Goal: Task Accomplishment & Management: Complete application form

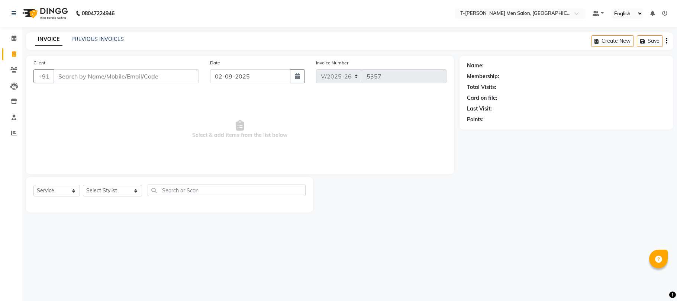
select select "4816"
select select "service"
click at [100, 193] on select "Select Stylist [PERSON_NAME] (goru) [PERSON_NAME] [PERSON_NAME] ([PERSON_NAME])…" at bounding box center [112, 191] width 59 height 12
select select "80929"
click at [83, 185] on select "Select Stylist [PERSON_NAME] (goru) [PERSON_NAME] [PERSON_NAME] ([PERSON_NAME])…" at bounding box center [112, 191] width 59 height 12
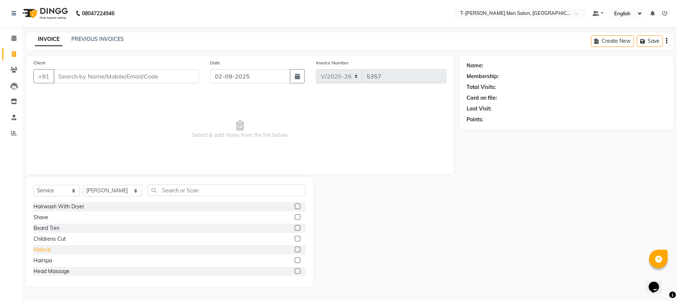
click at [36, 252] on div "Haircut" at bounding box center [41, 250] width 17 height 8
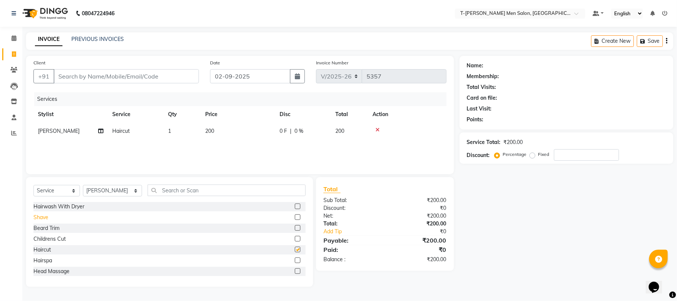
checkbox input "false"
click at [41, 218] on div "Shave" at bounding box center [40, 217] width 15 height 8
checkbox input "false"
click at [133, 76] on input "Client" at bounding box center [126, 76] width 145 height 14
type input "c"
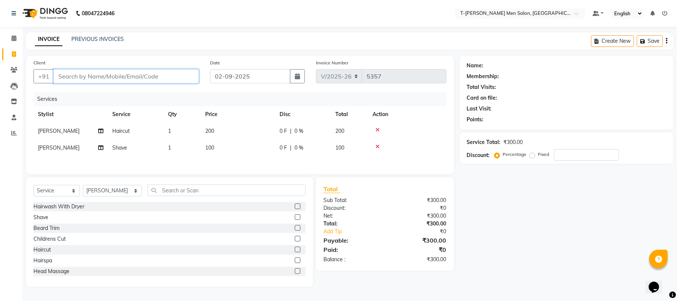
type input "0"
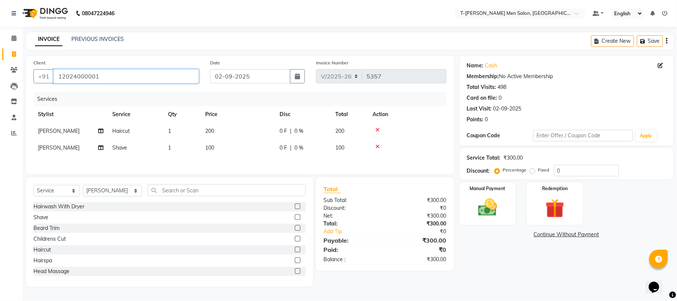
drag, startPoint x: 108, startPoint y: 81, endPoint x: 57, endPoint y: 99, distance: 54.1
click at [57, 99] on div "Client [PHONE_NUMBER] Date [DATE] Invoice Number V/2025 V/[PHONE_NUMBER] Servic…" at bounding box center [240, 115] width 428 height 118
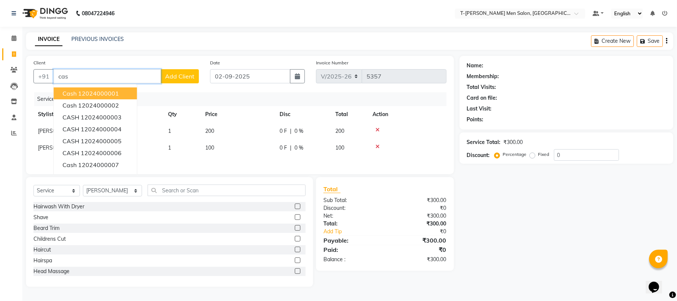
type input "12024000001"
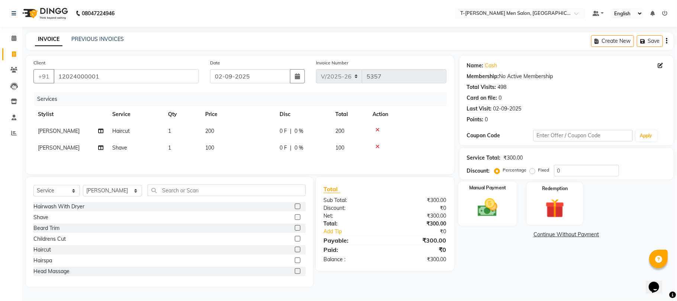
click at [488, 204] on img at bounding box center [488, 207] width 32 height 23
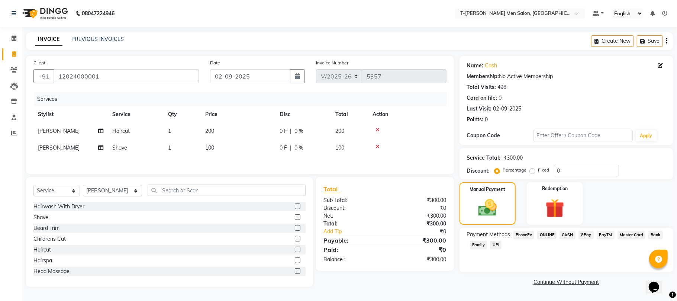
click at [569, 238] on span "CASH" at bounding box center [568, 235] width 16 height 9
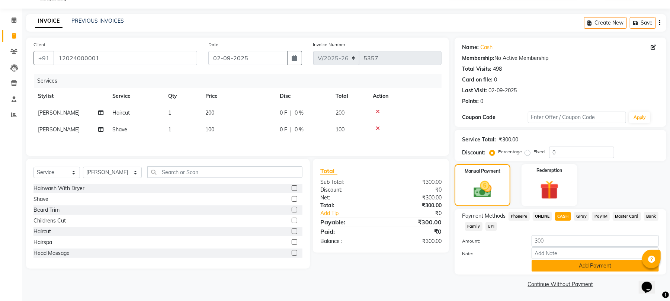
click at [549, 269] on button "Add Payment" at bounding box center [594, 266] width 127 height 12
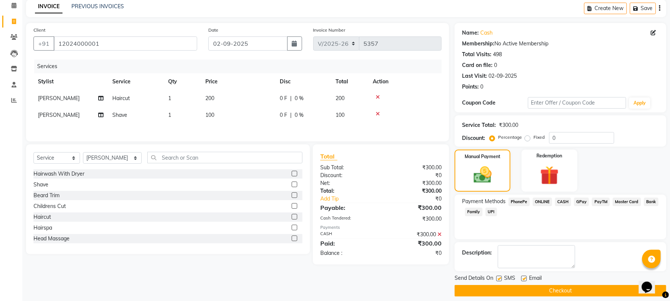
scroll to position [40, 0]
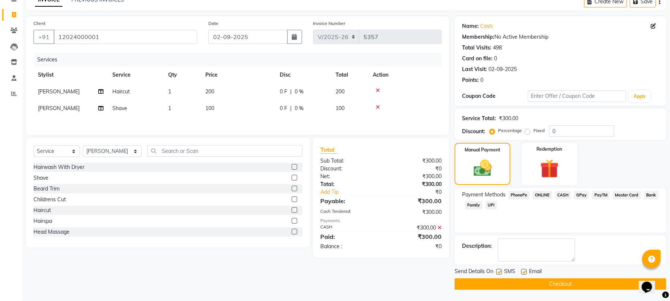
click at [525, 271] on label at bounding box center [524, 272] width 6 height 6
click at [525, 271] on input "checkbox" at bounding box center [523, 272] width 5 height 5
checkbox input "false"
click at [499, 271] on label at bounding box center [499, 272] width 6 height 6
click at [499, 271] on input "checkbox" at bounding box center [498, 272] width 5 height 5
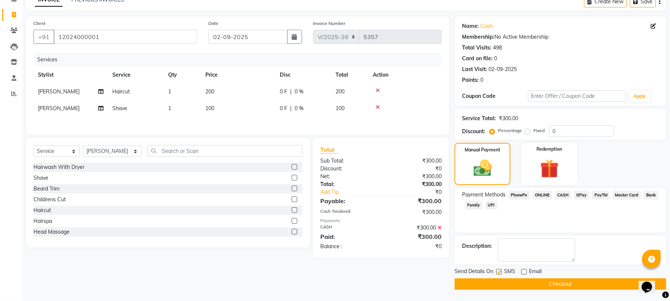
checkbox input "false"
click at [502, 281] on button "Checkout" at bounding box center [560, 284] width 212 height 12
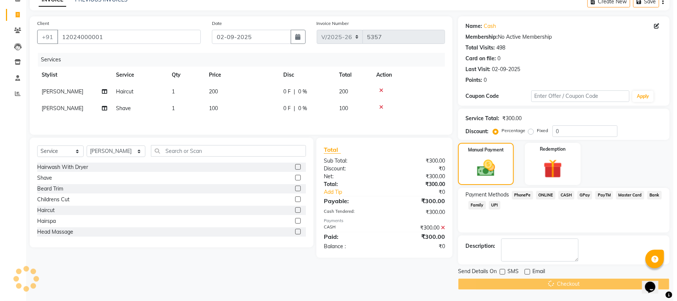
scroll to position [0, 0]
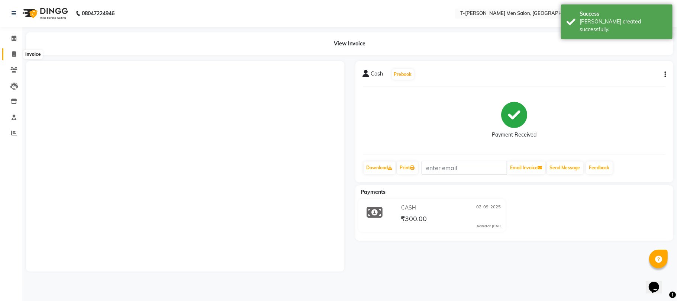
click at [17, 55] on span at bounding box center [13, 54] width 13 height 9
select select "service"
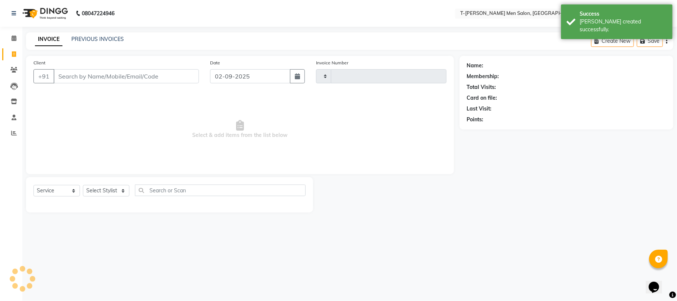
type input "5358"
select select "4816"
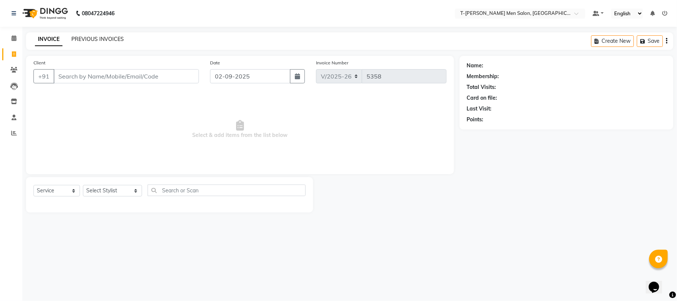
click at [111, 41] on link "PREVIOUS INVOICES" at bounding box center [97, 39] width 52 height 7
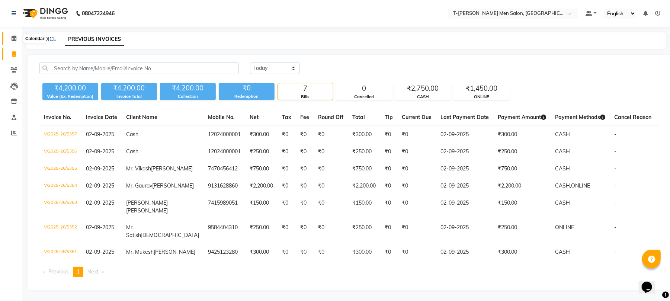
click at [12, 39] on icon at bounding box center [14, 38] width 5 height 6
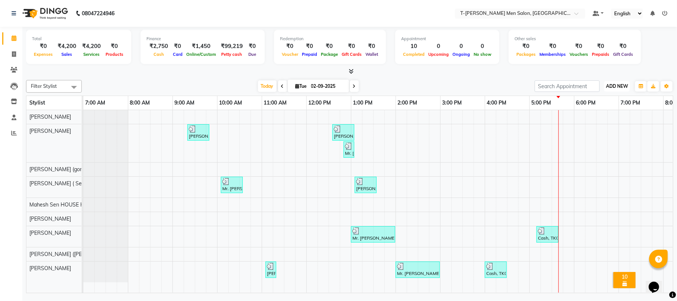
click at [621, 87] on span "ADD NEW" at bounding box center [617, 86] width 22 height 6
click at [594, 122] on link "Add Expense" at bounding box center [600, 120] width 59 height 10
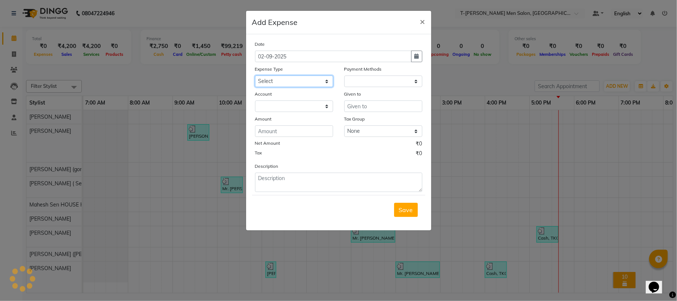
click at [273, 84] on select "Select Advance Salary Bank charges Bank Loan Intrest Recovery Car maintenance C…" at bounding box center [294, 81] width 78 height 12
select select "1"
select select "3663"
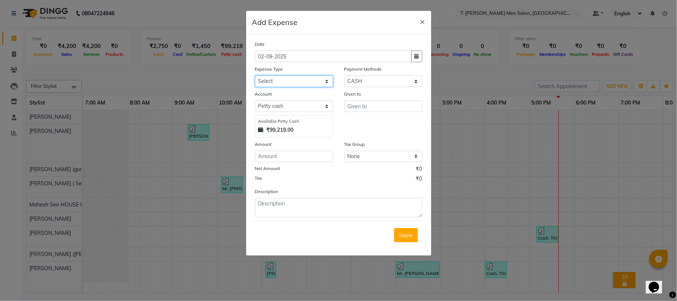
select select "7952"
click at [255, 75] on select "Select Advance Salary Bank charges Bank Loan Intrest Recovery Car maintenance C…" at bounding box center [294, 81] width 78 height 12
type input "Manager"
type input "200"
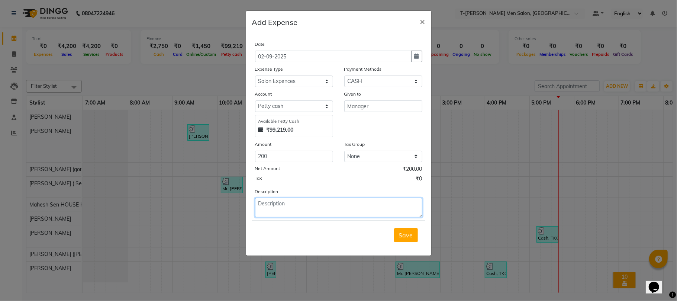
click at [309, 209] on textarea at bounding box center [338, 207] width 167 height 19
type textarea "Sweets for Ganesh ji 200/-"
click at [410, 229] on button "Save" at bounding box center [406, 235] width 24 height 14
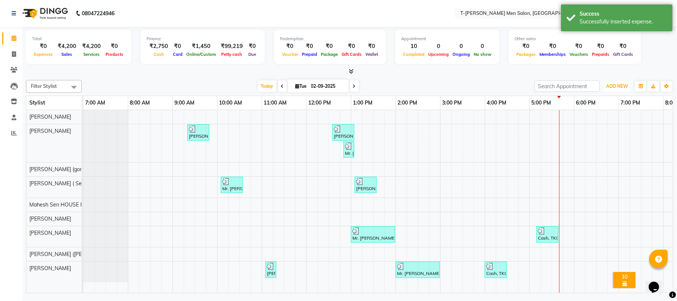
drag, startPoint x: 624, startPoint y: 85, endPoint x: 615, endPoint y: 93, distance: 11.6
click at [622, 85] on span "ADD NEW" at bounding box center [617, 86] width 22 height 6
click at [591, 120] on link "Add Expense" at bounding box center [600, 120] width 59 height 10
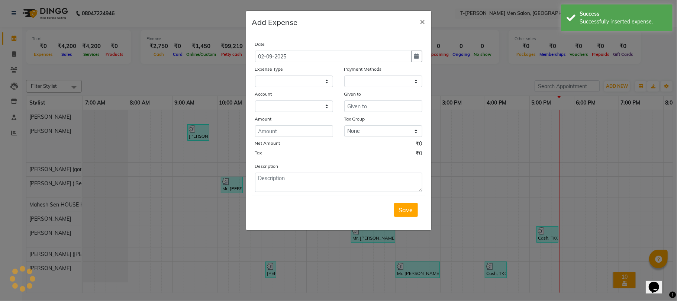
select select
select select "1"
select select "3663"
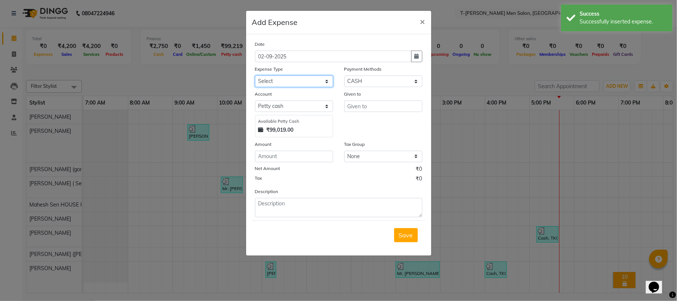
click at [278, 83] on select "Select Advance Salary Bank charges Bank Loan Intrest Recovery Car maintenance C…" at bounding box center [294, 81] width 78 height 12
select select "6658"
click at [255, 75] on select "Select Advance Salary Bank charges Bank Loan Intrest Recovery Car maintenance C…" at bounding box center [294, 81] width 78 height 12
type input "[PERSON_NAME] ( Senior Staff )"
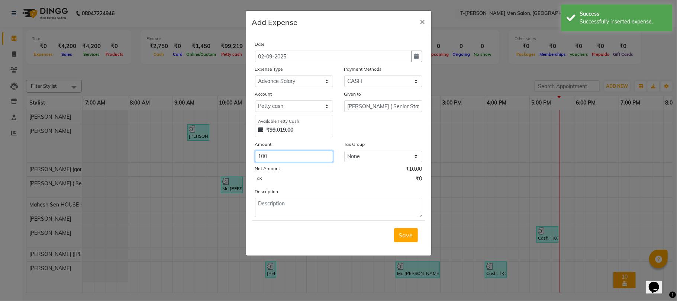
type input "100"
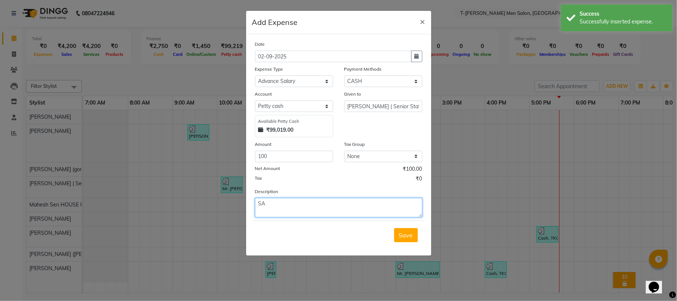
type textarea "S"
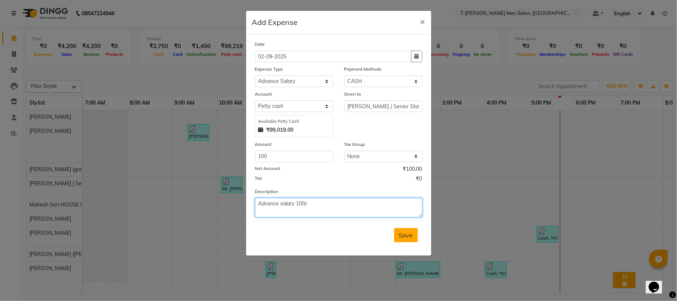
type textarea "Advance salary 100/-"
click at [413, 237] on button "Save" at bounding box center [406, 235] width 24 height 14
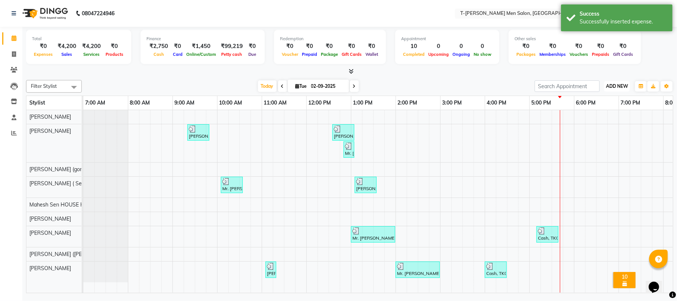
click at [610, 88] on span "ADD NEW" at bounding box center [617, 86] width 22 height 6
click at [598, 119] on link "Add Expense" at bounding box center [600, 120] width 59 height 10
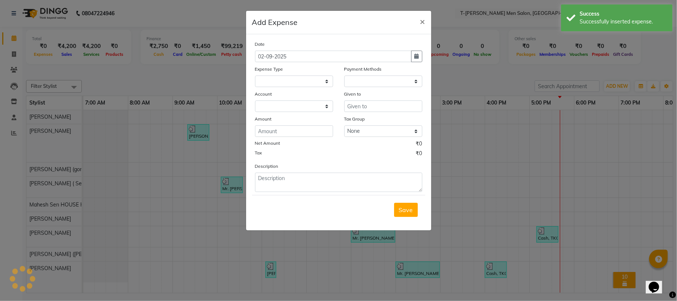
select select
select select "1"
select select "3663"
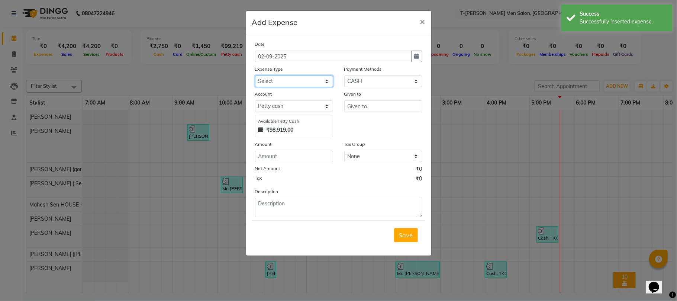
drag, startPoint x: 298, startPoint y: 83, endPoint x: 293, endPoint y: 76, distance: 8.6
click at [298, 83] on select "Select Advance Salary Bank charges Bank Loan Intrest Recovery Car maintenance C…" at bounding box center [294, 81] width 78 height 12
select select "6670"
click at [255, 75] on select "Select Advance Salary Bank charges Bank Loan Intrest Recovery Car maintenance C…" at bounding box center [294, 81] width 78 height 12
type input "Manager"
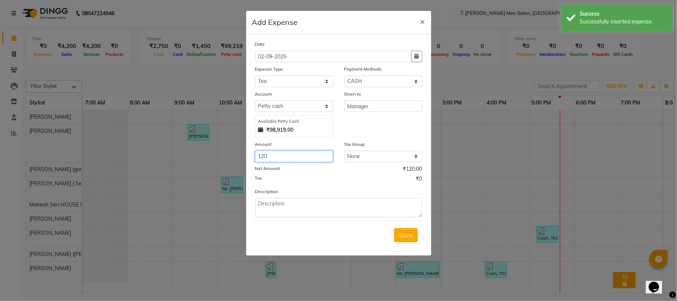
type input "120"
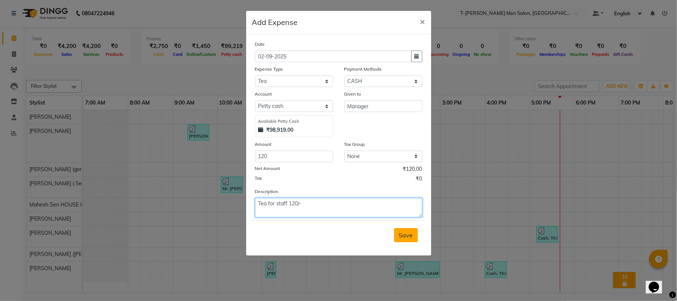
type textarea "Tea for staff 120/-"
click at [401, 231] on span "Save" at bounding box center [406, 234] width 14 height 7
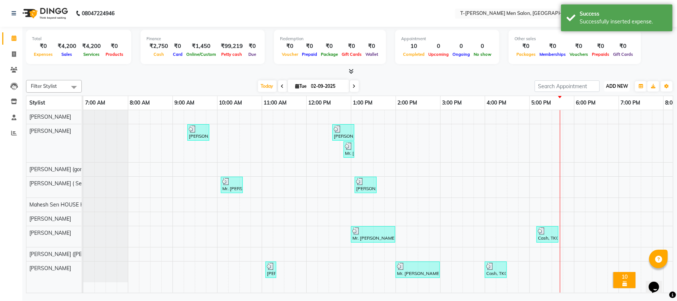
click at [613, 89] on button "ADD NEW Toggle Dropdown" at bounding box center [617, 86] width 26 height 10
click at [589, 122] on link "Add Expense" at bounding box center [600, 120] width 59 height 10
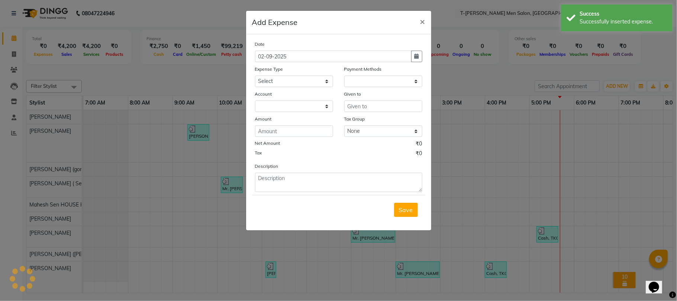
select select "1"
select select "3663"
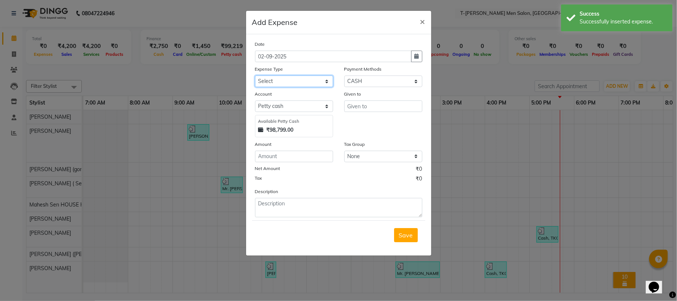
click at [277, 85] on select "Select Advance Salary Bank charges Bank Loan Intrest Recovery Car maintenance C…" at bounding box center [294, 81] width 78 height 12
select select "7952"
click at [255, 75] on select "Select Advance Salary Bank charges Bank Loan Intrest Recovery Car maintenance C…" at bounding box center [294, 81] width 78 height 12
type input "Manager"
type input "70"
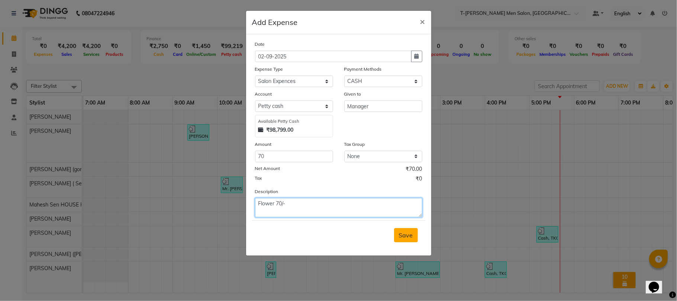
type textarea "Flower 70/-"
drag, startPoint x: 405, startPoint y: 234, endPoint x: 396, endPoint y: 228, distance: 10.5
click at [404, 234] on span "Save" at bounding box center [406, 234] width 14 height 7
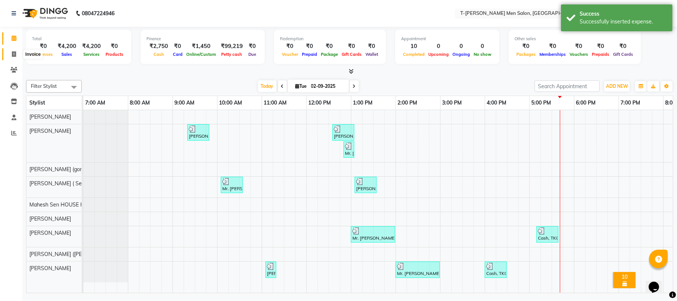
drag, startPoint x: 18, startPoint y: 55, endPoint x: 16, endPoint y: 49, distance: 6.8
click at [18, 54] on span at bounding box center [13, 54] width 13 height 9
select select "service"
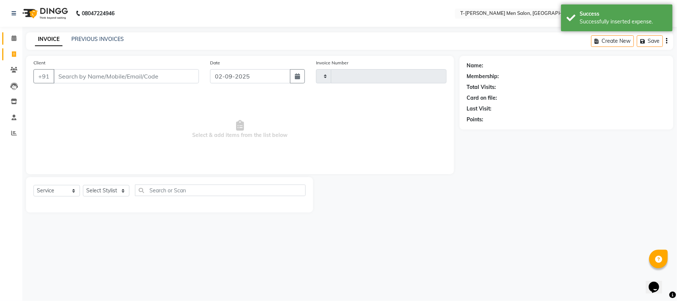
type input "5358"
select select "4816"
click at [14, 38] on icon at bounding box center [14, 38] width 5 height 6
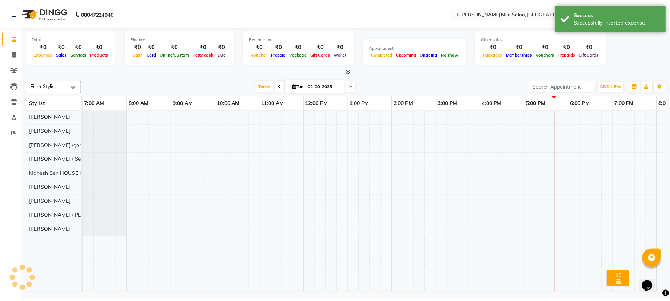
scroll to position [0, 124]
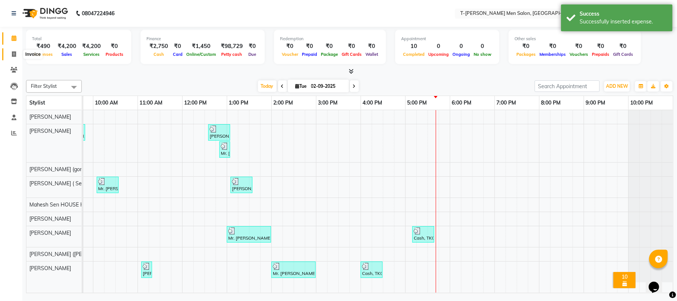
click at [17, 55] on span at bounding box center [13, 54] width 13 height 9
select select "4816"
select select "service"
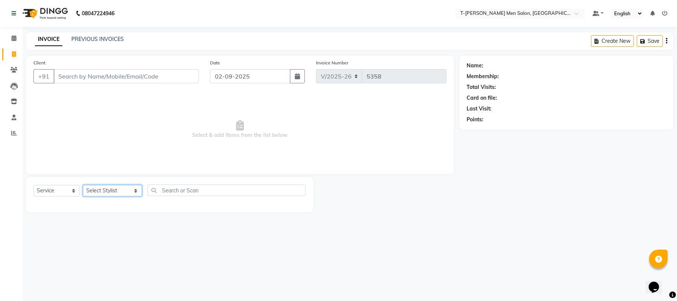
click at [97, 190] on select "Select Stylist [PERSON_NAME] (goru) [PERSON_NAME] [PERSON_NAME] ([PERSON_NAME])…" at bounding box center [112, 191] width 59 height 12
select select "29432"
click at [83, 185] on select "Select Stylist [PERSON_NAME] (goru) [PERSON_NAME] [PERSON_NAME] ([PERSON_NAME])…" at bounding box center [112, 191] width 59 height 12
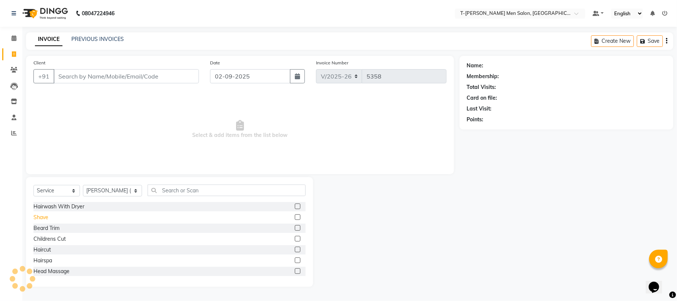
click at [41, 221] on div "Shave" at bounding box center [40, 217] width 15 height 8
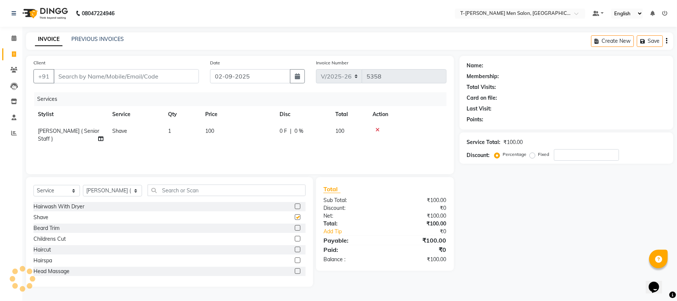
checkbox input "false"
click at [91, 79] on input "Client" at bounding box center [126, 76] width 145 height 14
type input "b"
type input "0"
type input "8770054981"
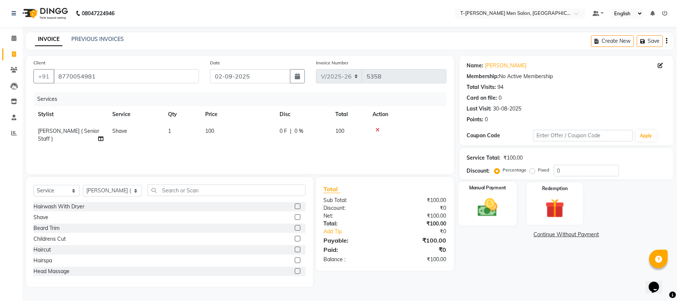
click at [496, 211] on img at bounding box center [488, 207] width 32 height 23
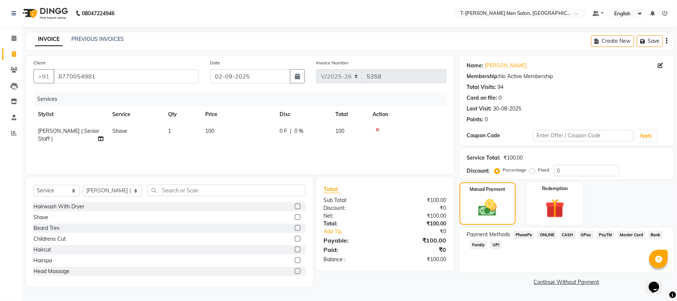
click at [543, 234] on span "ONLINE" at bounding box center [546, 235] width 19 height 9
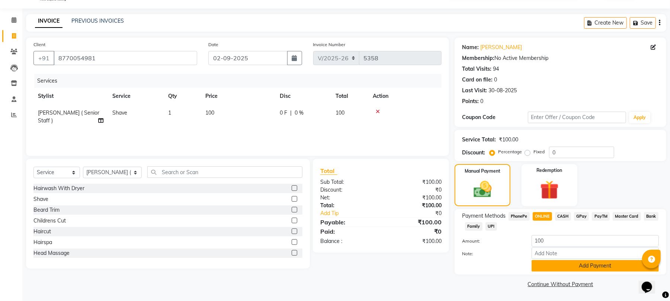
click at [553, 264] on button "Add Payment" at bounding box center [594, 266] width 127 height 12
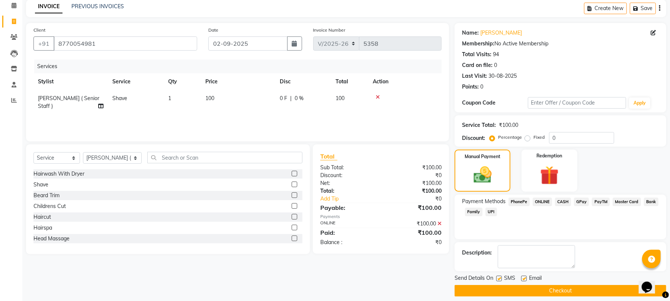
scroll to position [40, 0]
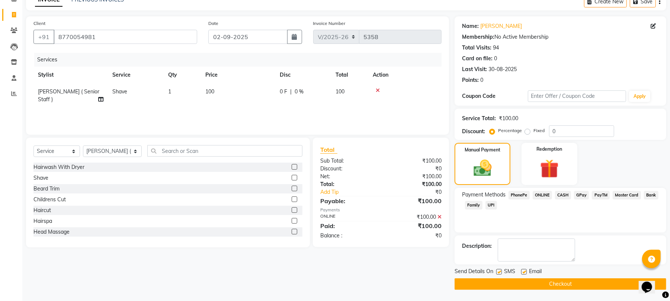
click at [522, 271] on label at bounding box center [524, 272] width 6 height 6
click at [522, 271] on input "checkbox" at bounding box center [523, 272] width 5 height 5
checkbox input "false"
click at [524, 284] on button "Checkout" at bounding box center [560, 284] width 212 height 12
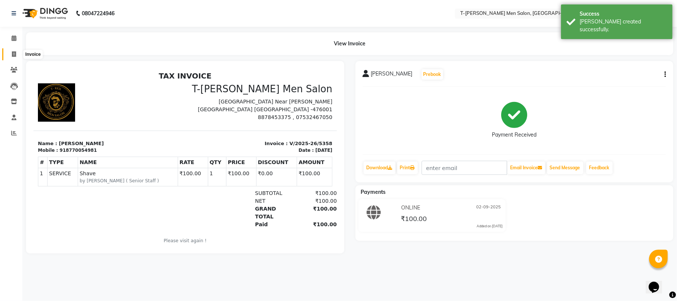
click at [14, 57] on span at bounding box center [13, 54] width 13 height 9
select select "service"
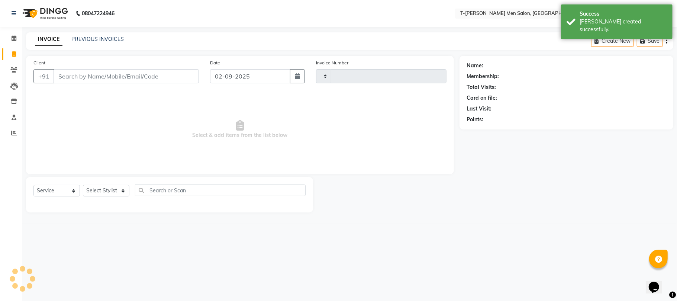
type input "5359"
select select "4816"
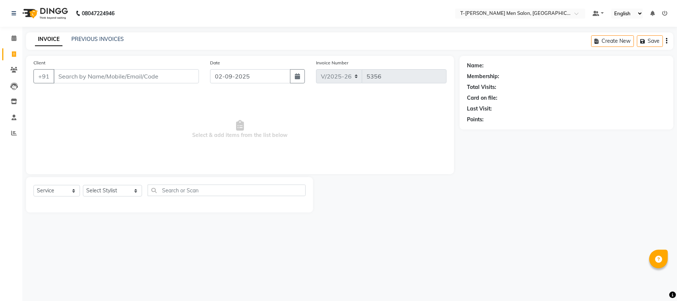
select select "4816"
select select "service"
